Goal: Browse casually: Explore the website without a specific task or goal

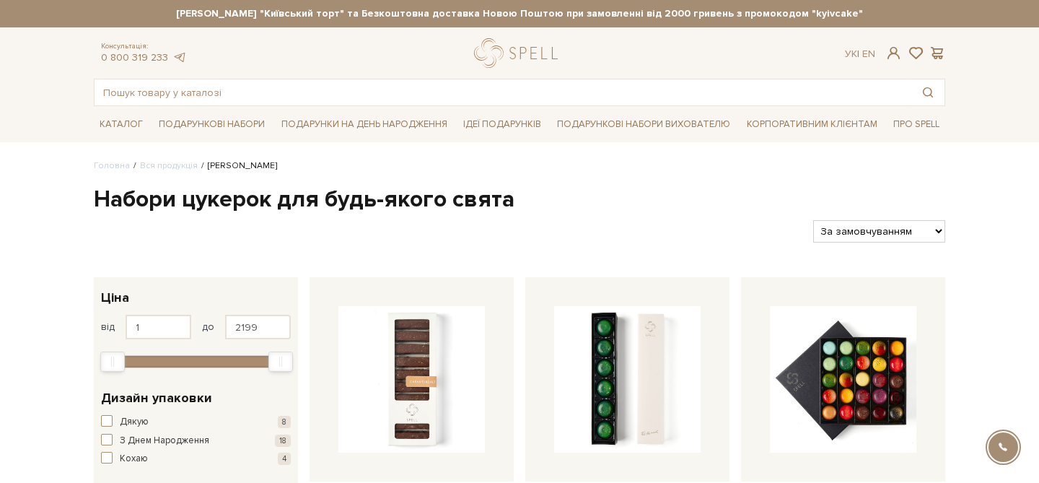
click at [802, 11] on strong "Сет Цукерок "Київський торт" та Безкоштовна доставка Новою Поштою при замовленн…" at bounding box center [519, 13] width 851 height 13
drag, startPoint x: 788, startPoint y: 14, endPoint x: 756, endPoint y: 17, distance: 31.9
click at [756, 17] on strong "Сет Цукерок "Київський торт" та Безкоштовна доставка Новою Поштою при замовленн…" at bounding box center [483, 13] width 851 height 13
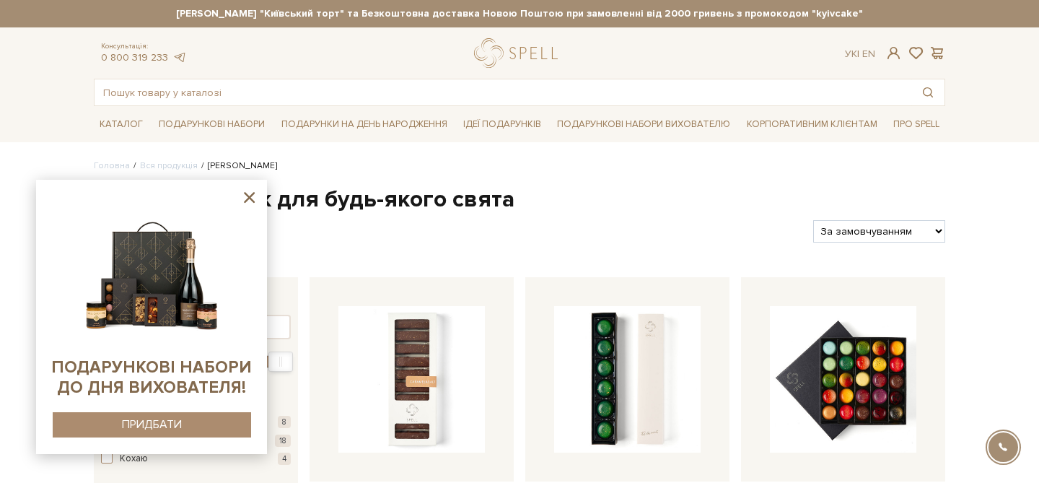
click at [604, 16] on strong "Сет Цукерок "Київський торт" та Безкоштовна доставка Новою Поштою при замовленн…" at bounding box center [519, 13] width 851 height 13
click at [248, 196] on icon at bounding box center [249, 197] width 11 height 11
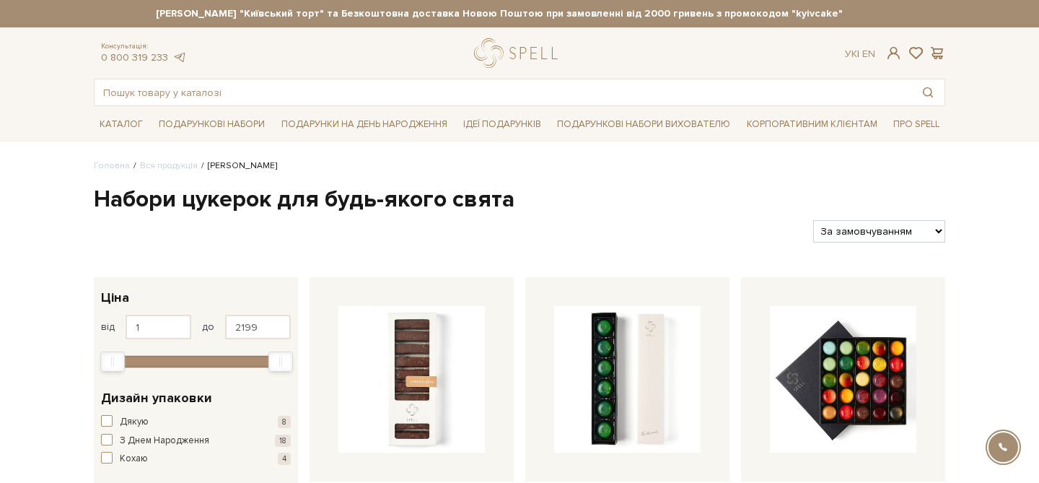
drag, startPoint x: 766, startPoint y: 12, endPoint x: 746, endPoint y: 12, distance: 20.2
click at [746, 12] on strong "Сет Цукерок "Київський торт" та Безкоштовна доставка Новою Поштою при замовленн…" at bounding box center [499, 13] width 851 height 13
click at [506, 26] on div "Сет Цукерок "Київський торт" та Безкоштовна доставка Новою Поштою при замовленн…" at bounding box center [519, 13] width 851 height 27
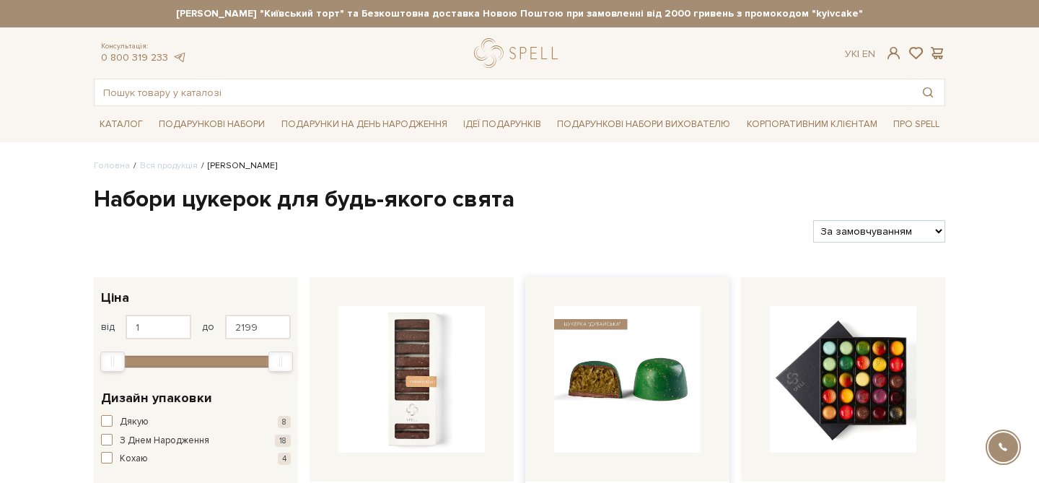
click at [614, 320] on img at bounding box center [627, 379] width 146 height 146
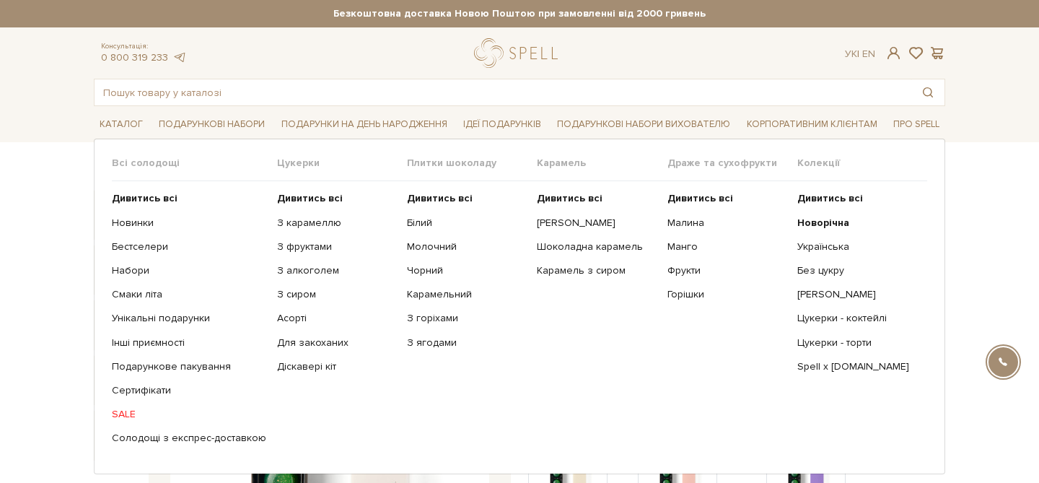
click at [121, 406] on ul "Дивитись всі Новинки Бестселери Набори Смаки літа Інші приємності" at bounding box center [194, 318] width 165 height 274
click at [121, 413] on link "SALE" at bounding box center [189, 414] width 154 height 13
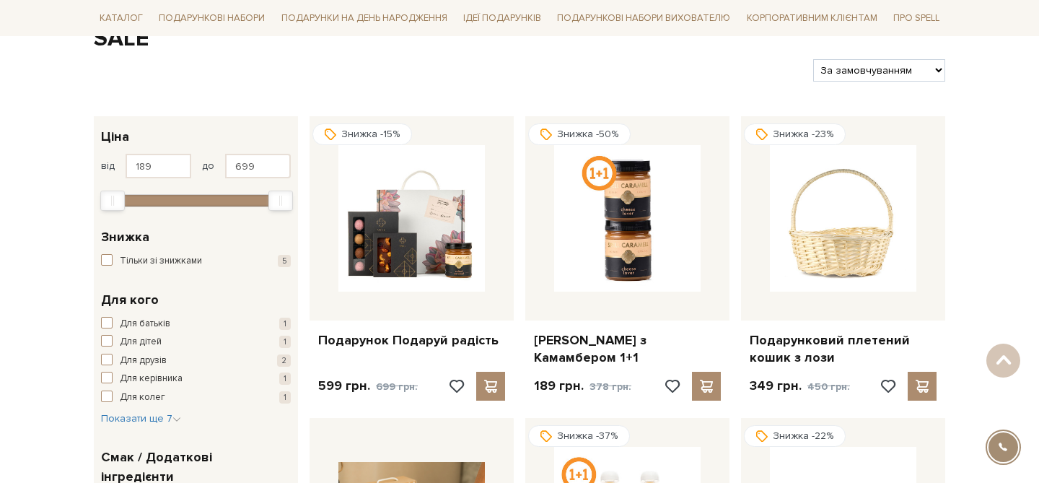
scroll to position [155, 0]
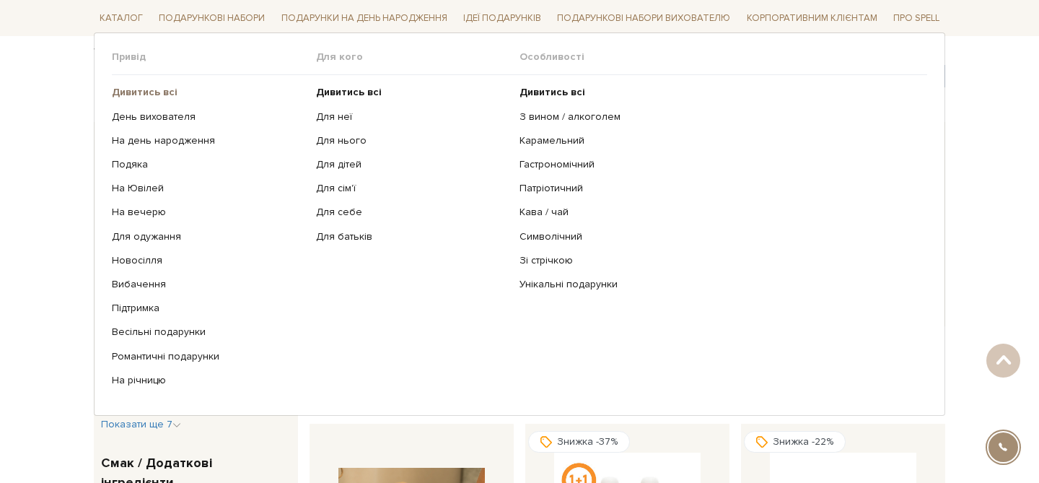
click at [161, 93] on b "Дивитись всі" at bounding box center [145, 92] width 66 height 12
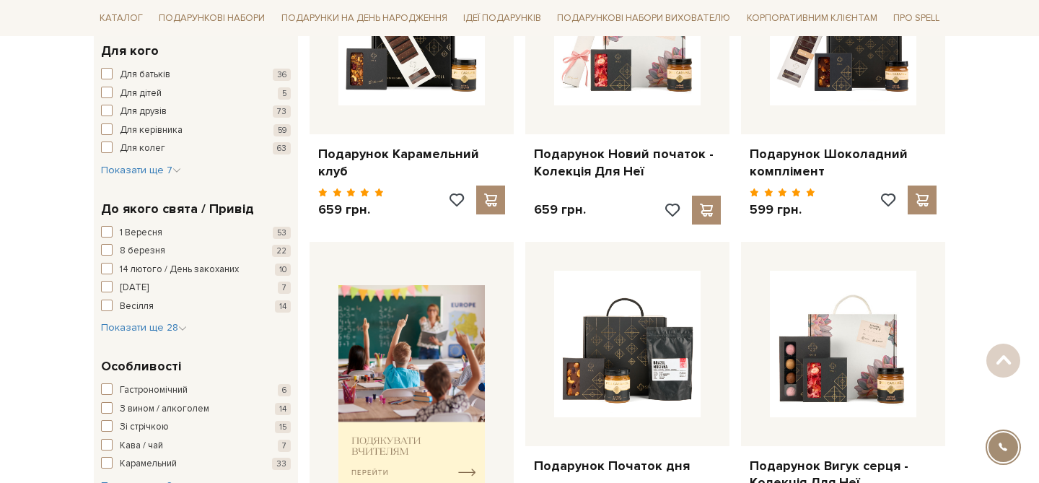
scroll to position [374, 0]
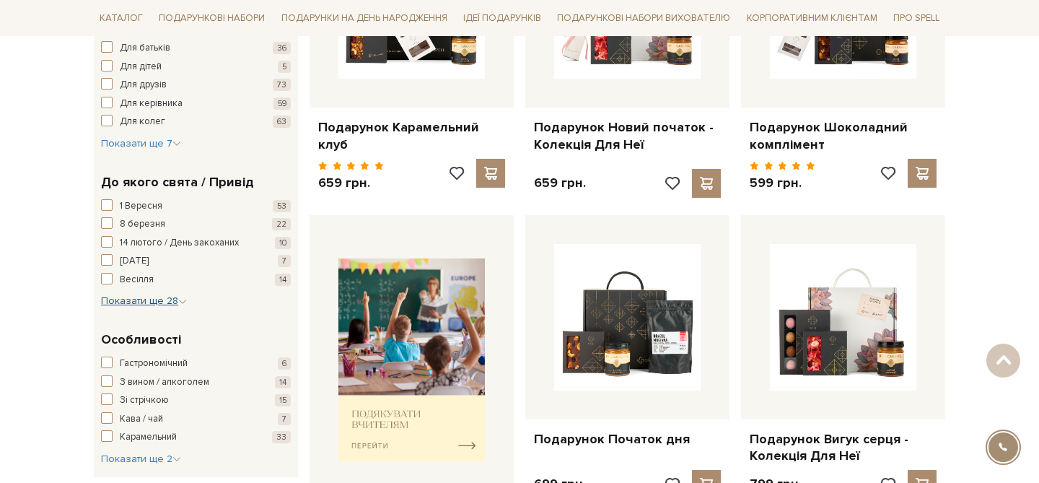
click at [158, 302] on span "Показати ще 28" at bounding box center [144, 300] width 86 height 12
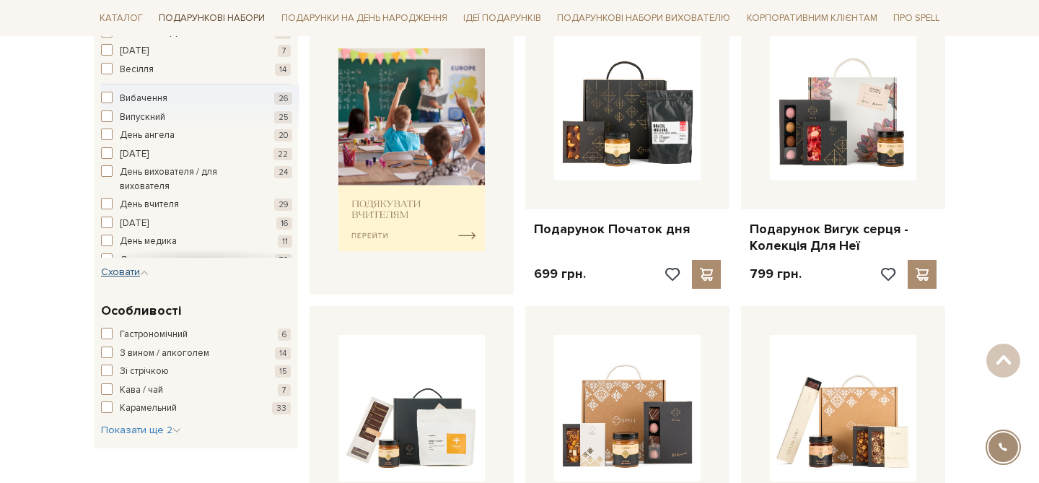
scroll to position [593, 0]
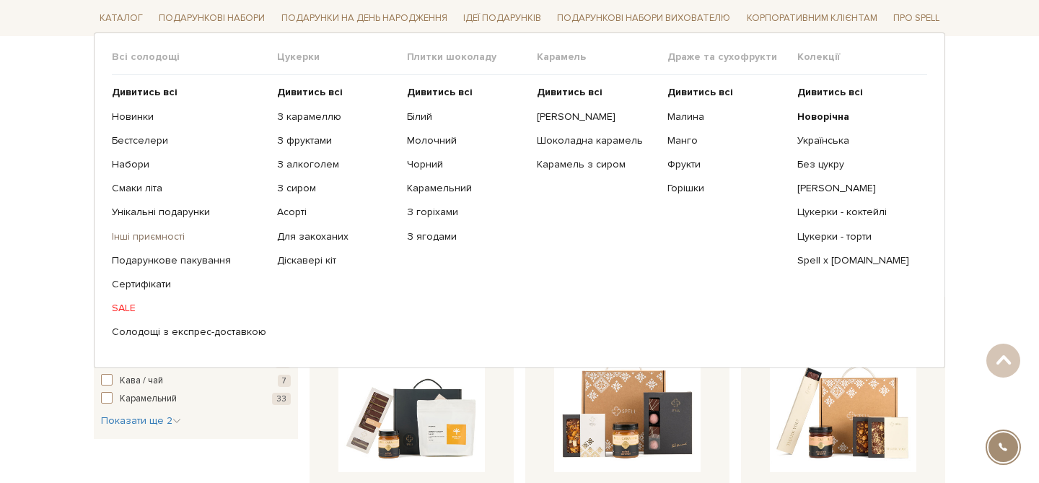
click at [164, 240] on link "Інші приємності" at bounding box center [189, 235] width 154 height 13
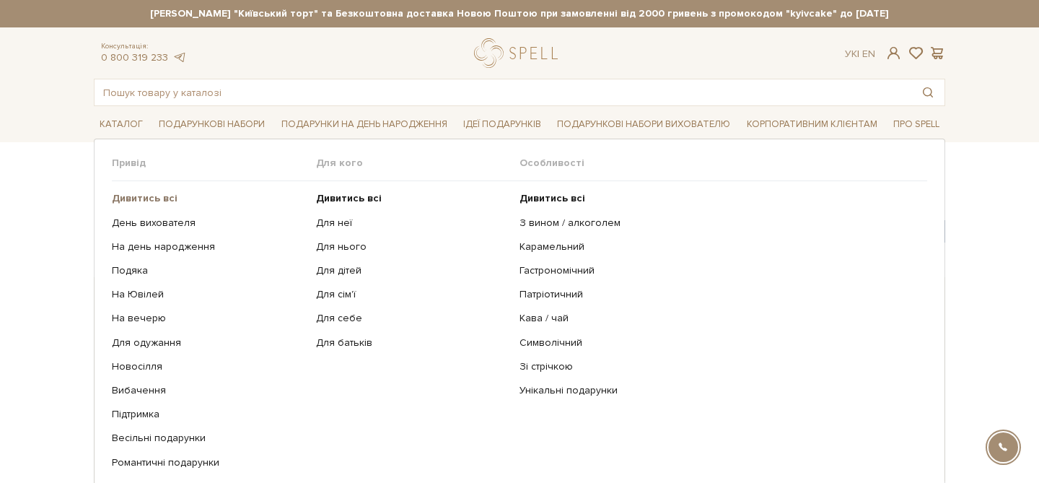
click at [135, 198] on b "Дивитись всі" at bounding box center [145, 198] width 66 height 12
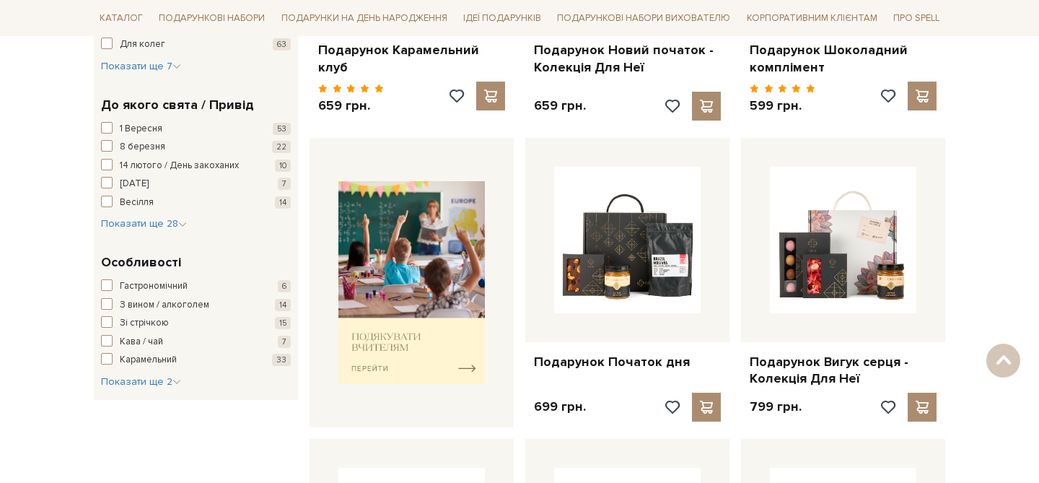
scroll to position [461, 0]
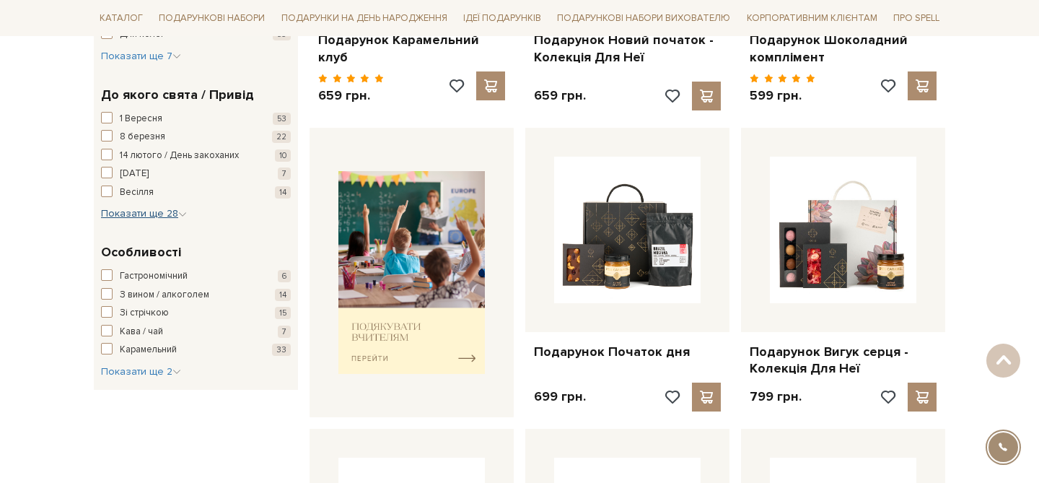
click at [174, 210] on span "Показати ще 28" at bounding box center [144, 213] width 86 height 12
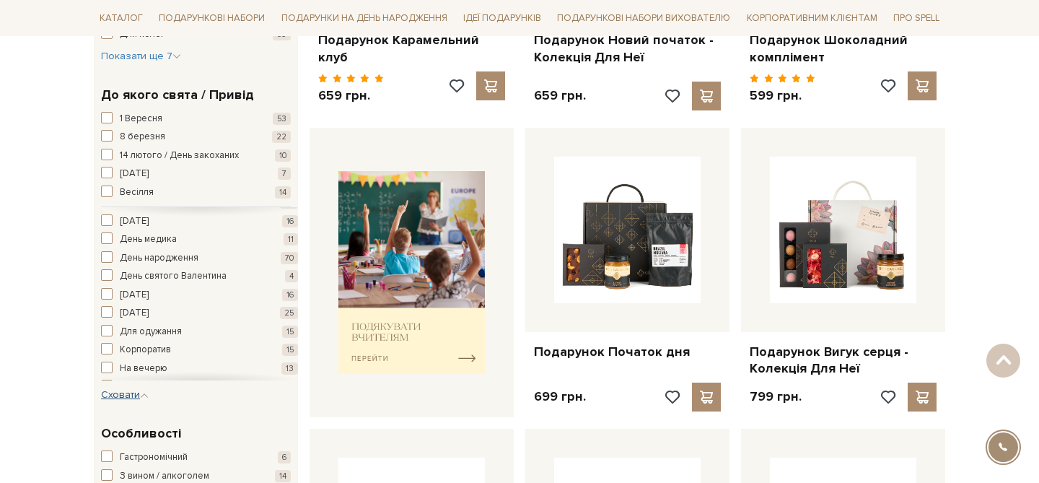
scroll to position [237, 0]
click at [110, 292] on span "button" at bounding box center [107, 292] width 12 height 12
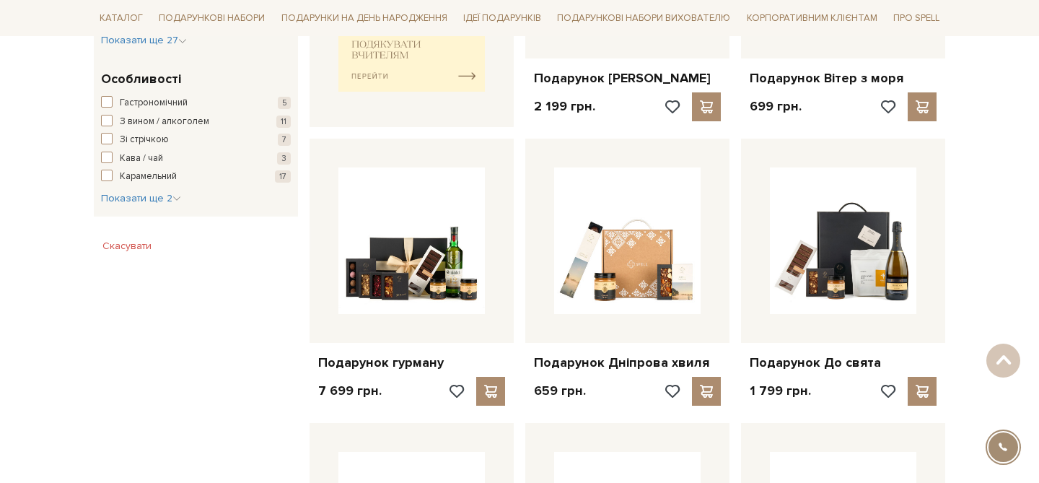
scroll to position [886, 0]
